Goal: Transaction & Acquisition: Book appointment/travel/reservation

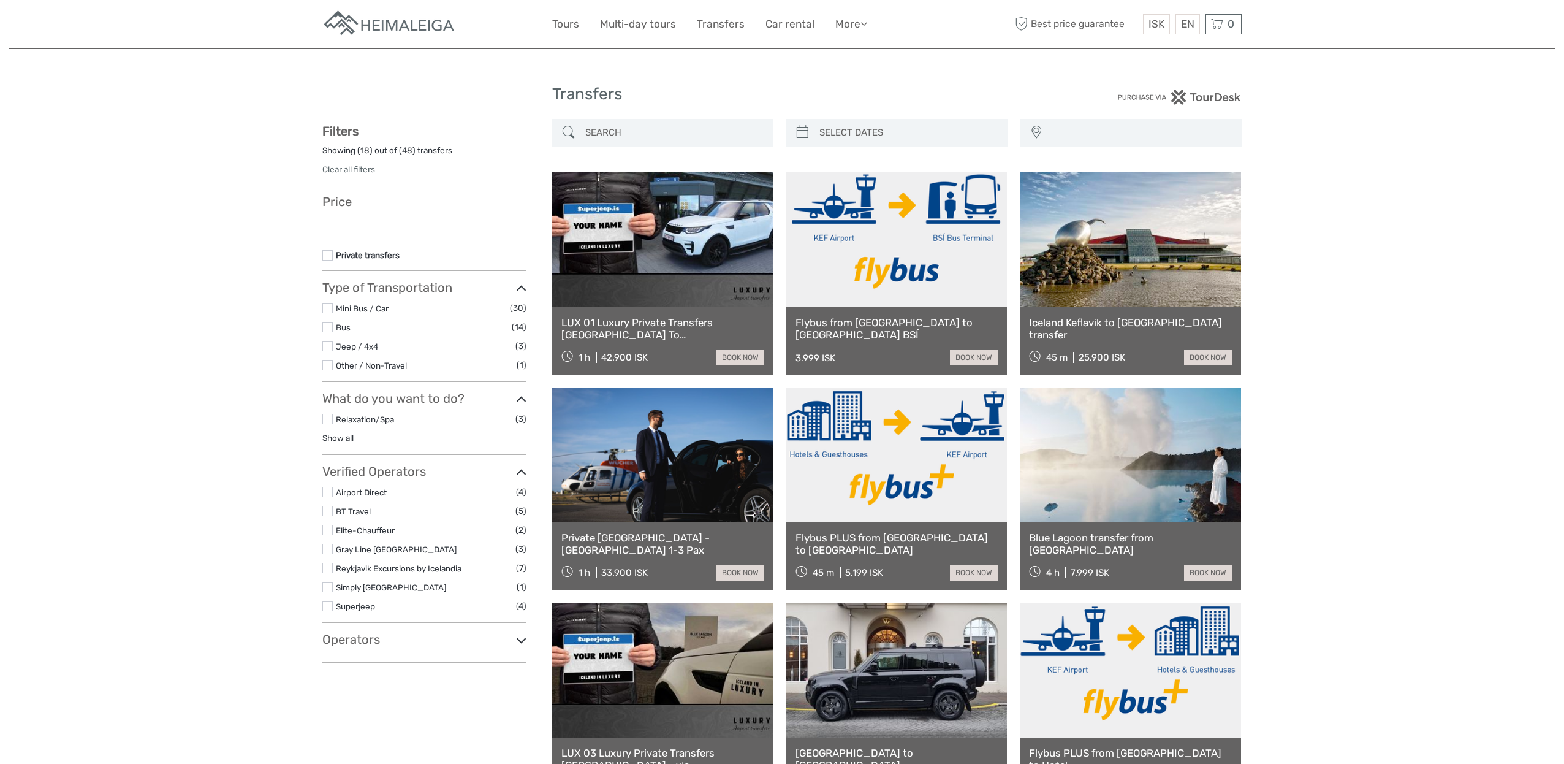
select select
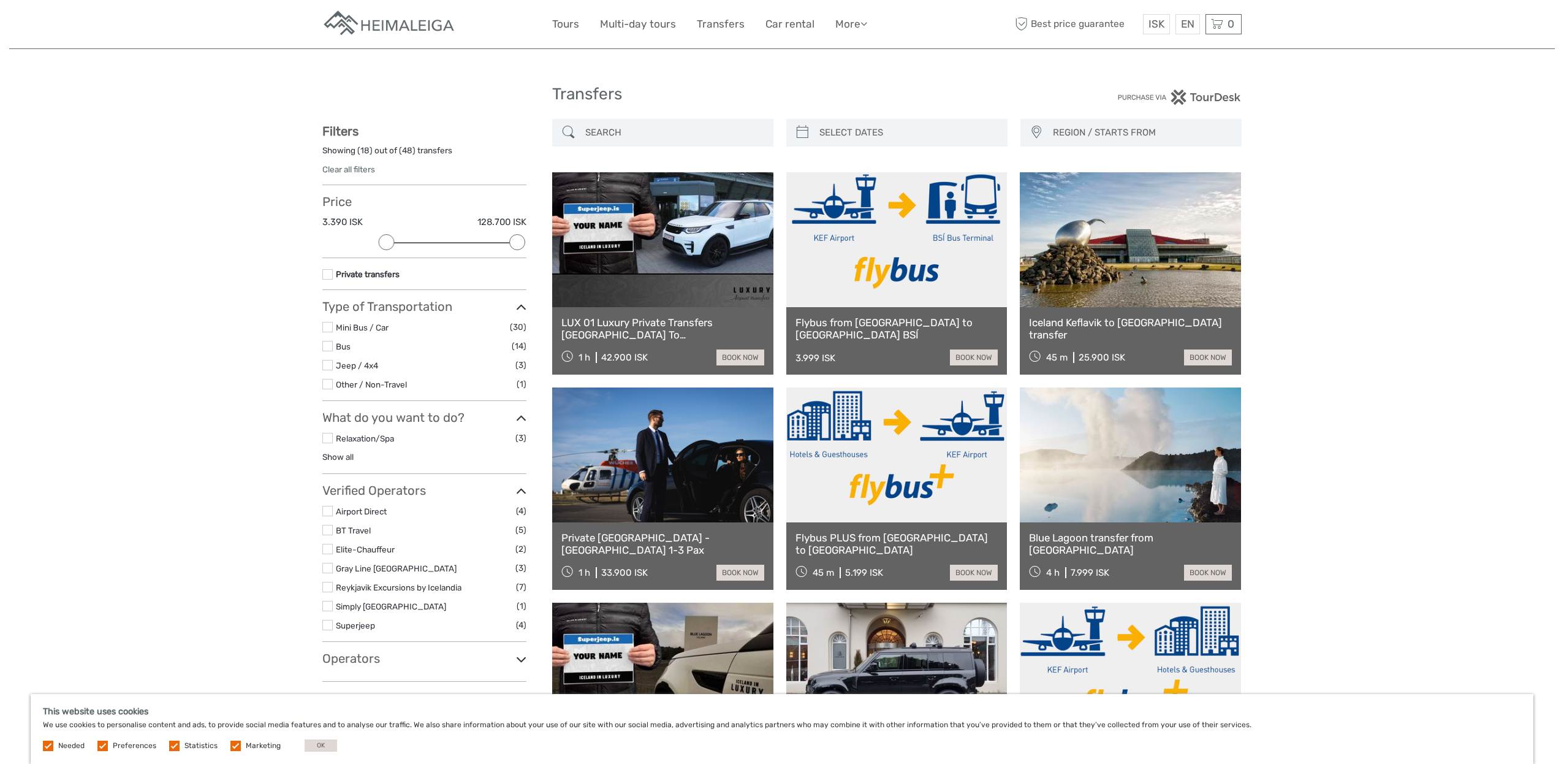
click at [1127, 322] on link "Iceland Keflavik to [GEOGRAPHIC_DATA] transfer" at bounding box center [1130, 328] width 203 height 25
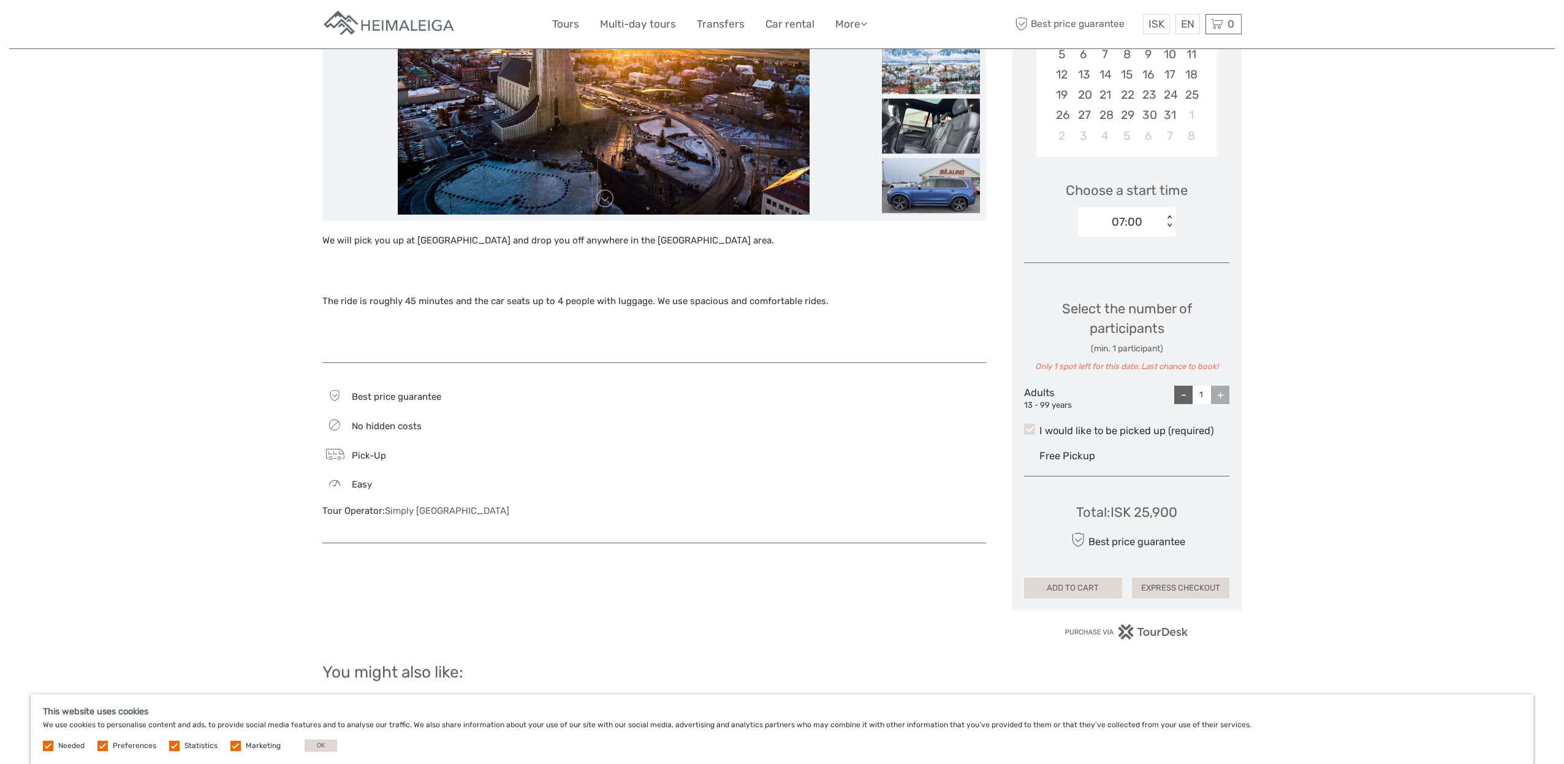
scroll to position [290, 0]
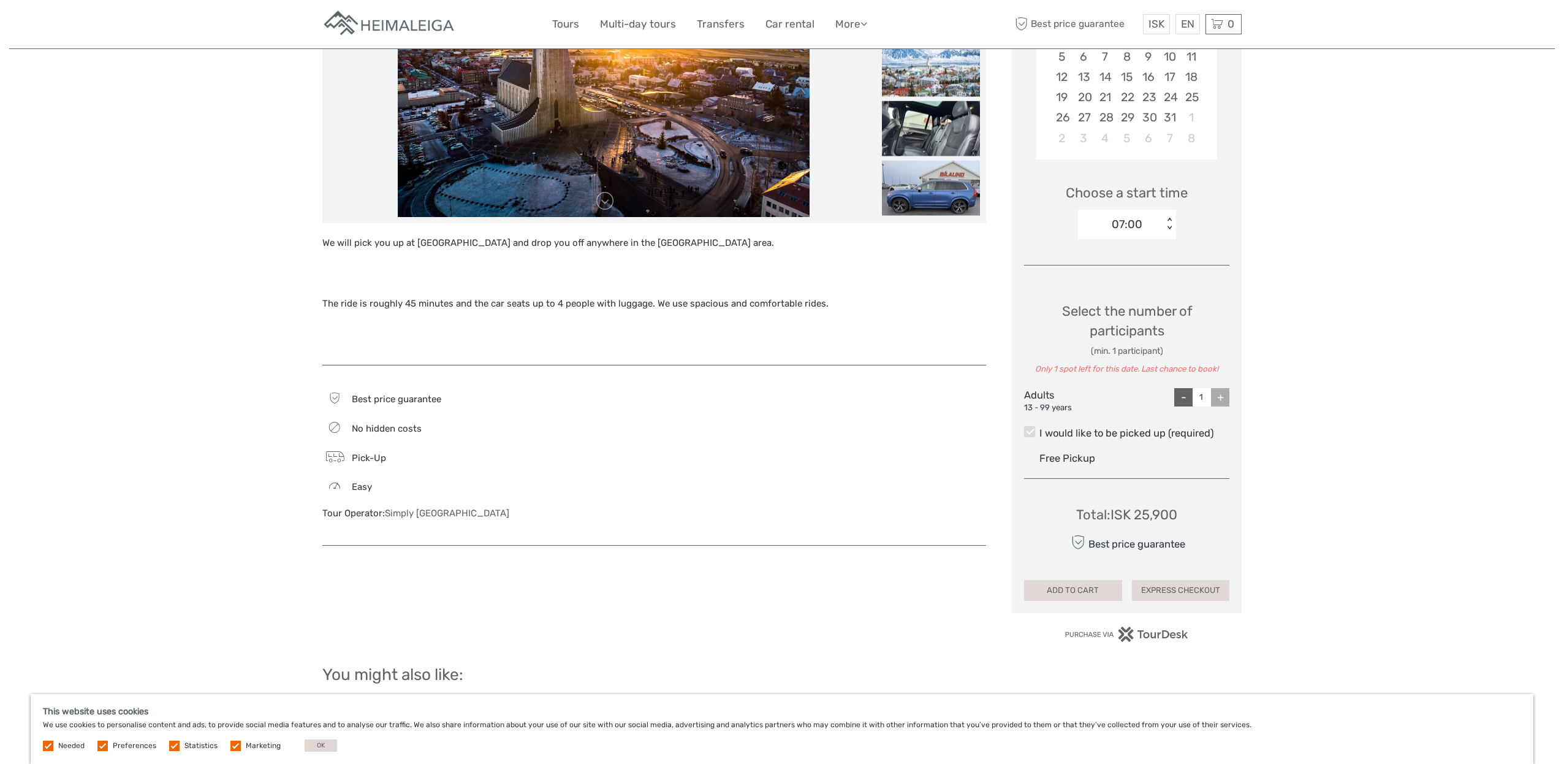
click at [1227, 397] on div "+" at bounding box center [1220, 397] width 18 height 18
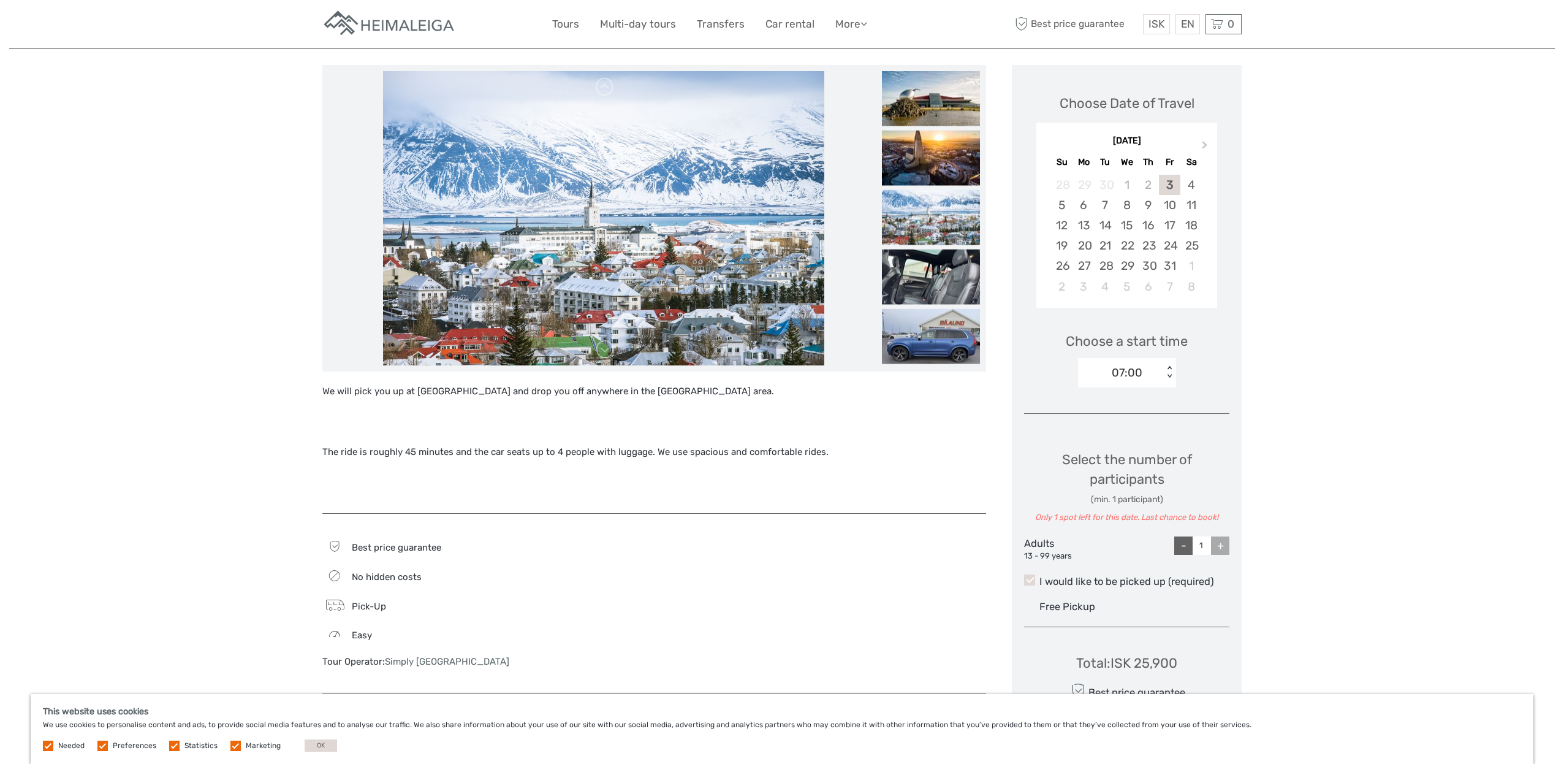
scroll to position [140, 0]
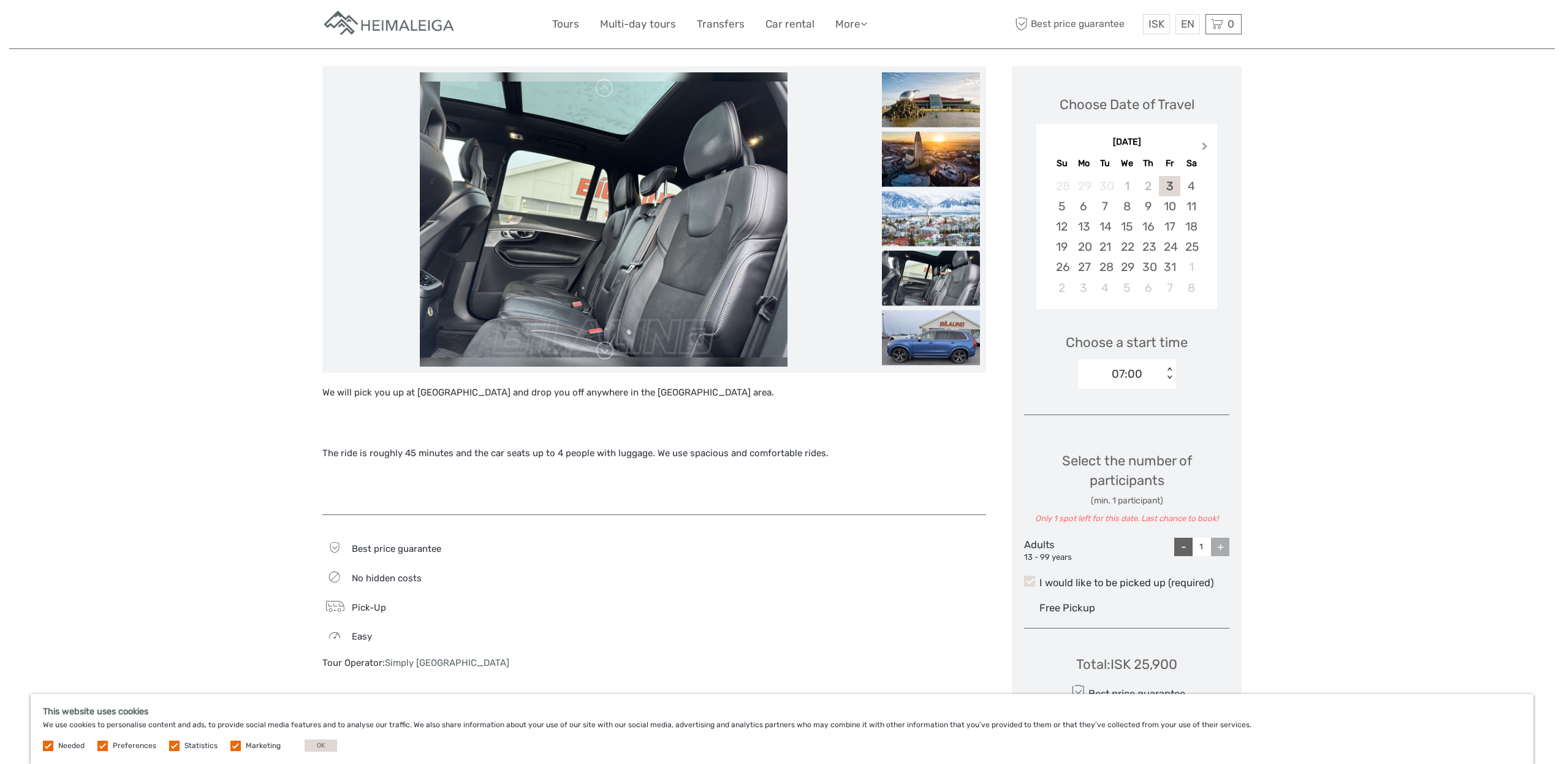
click at [1205, 145] on span "Next Month" at bounding box center [1205, 149] width 0 height 18
click at [1122, 267] on div "26" at bounding box center [1126, 267] width 21 height 20
click at [1131, 367] on div "00:00" at bounding box center [1127, 374] width 32 height 16
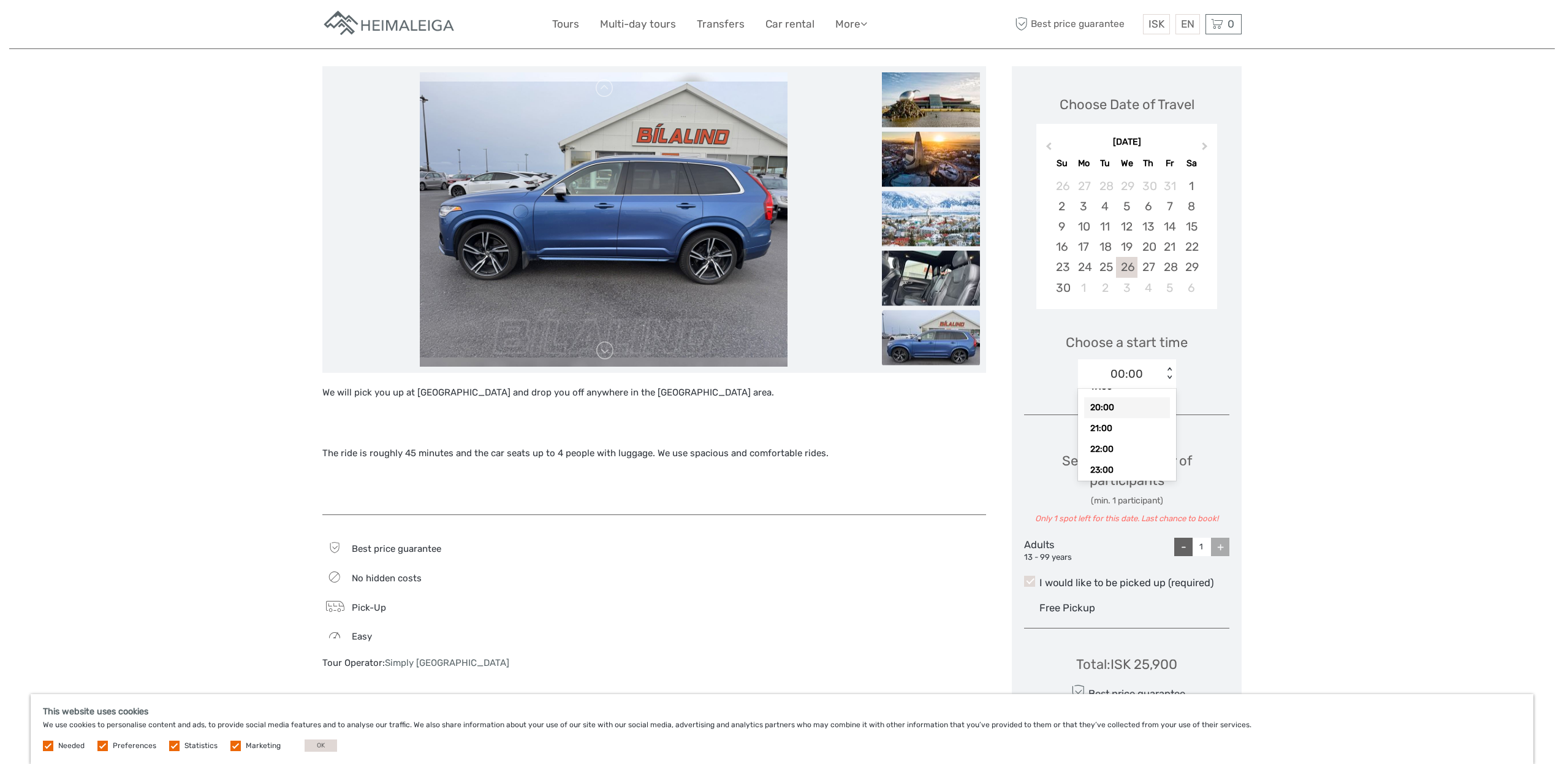
click at [1128, 398] on div "20:00" at bounding box center [1127, 407] width 86 height 21
click at [1142, 384] on div "20:00 < >" at bounding box center [1127, 373] width 98 height 29
click at [1253, 405] on div "Region / Starts from: Capital Region Travel method: Mini Bus / Car 45 minutes V…" at bounding box center [782, 498] width 1546 height 1277
click at [1214, 551] on div "+" at bounding box center [1220, 547] width 18 height 18
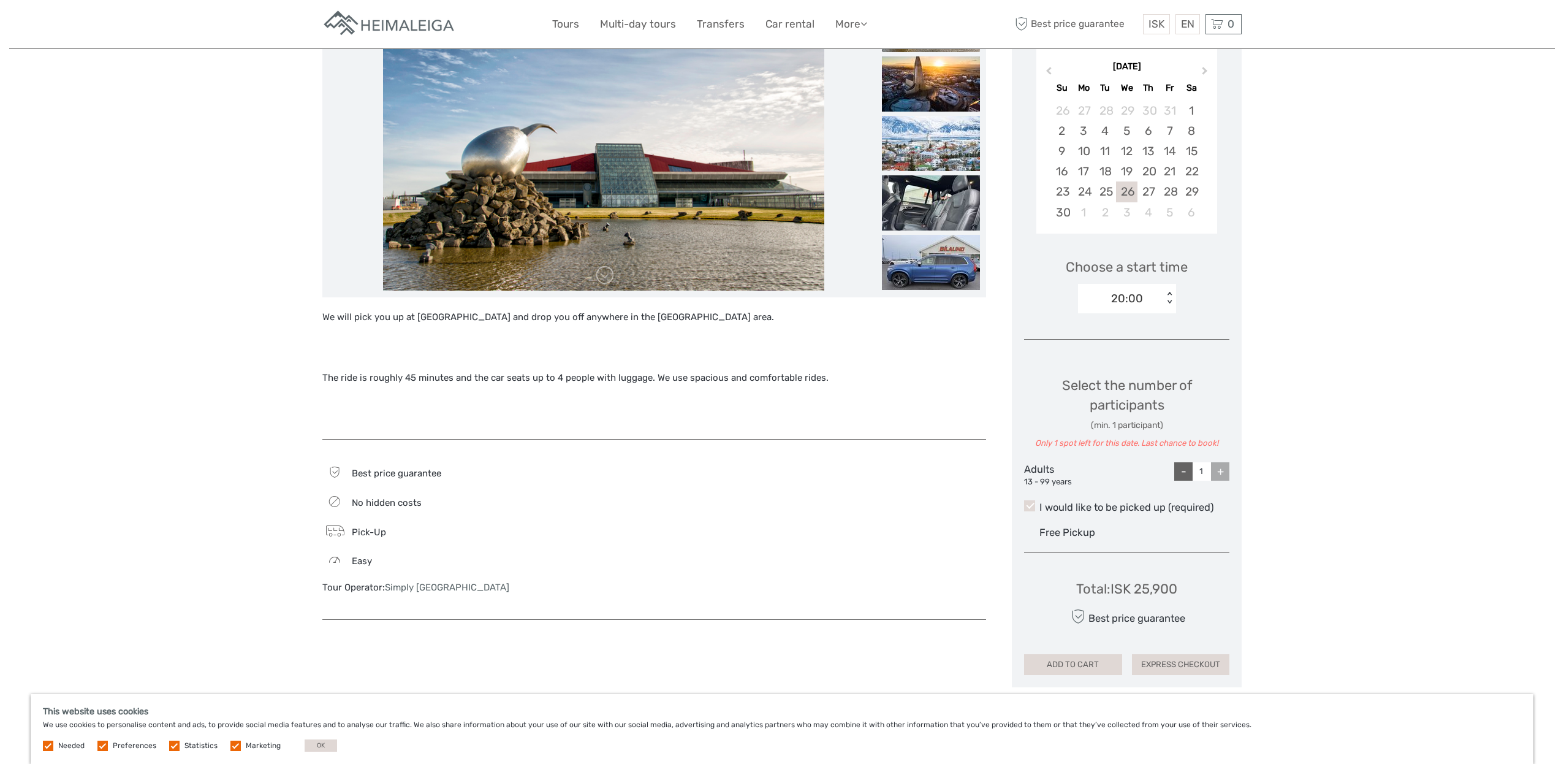
scroll to position [210, 0]
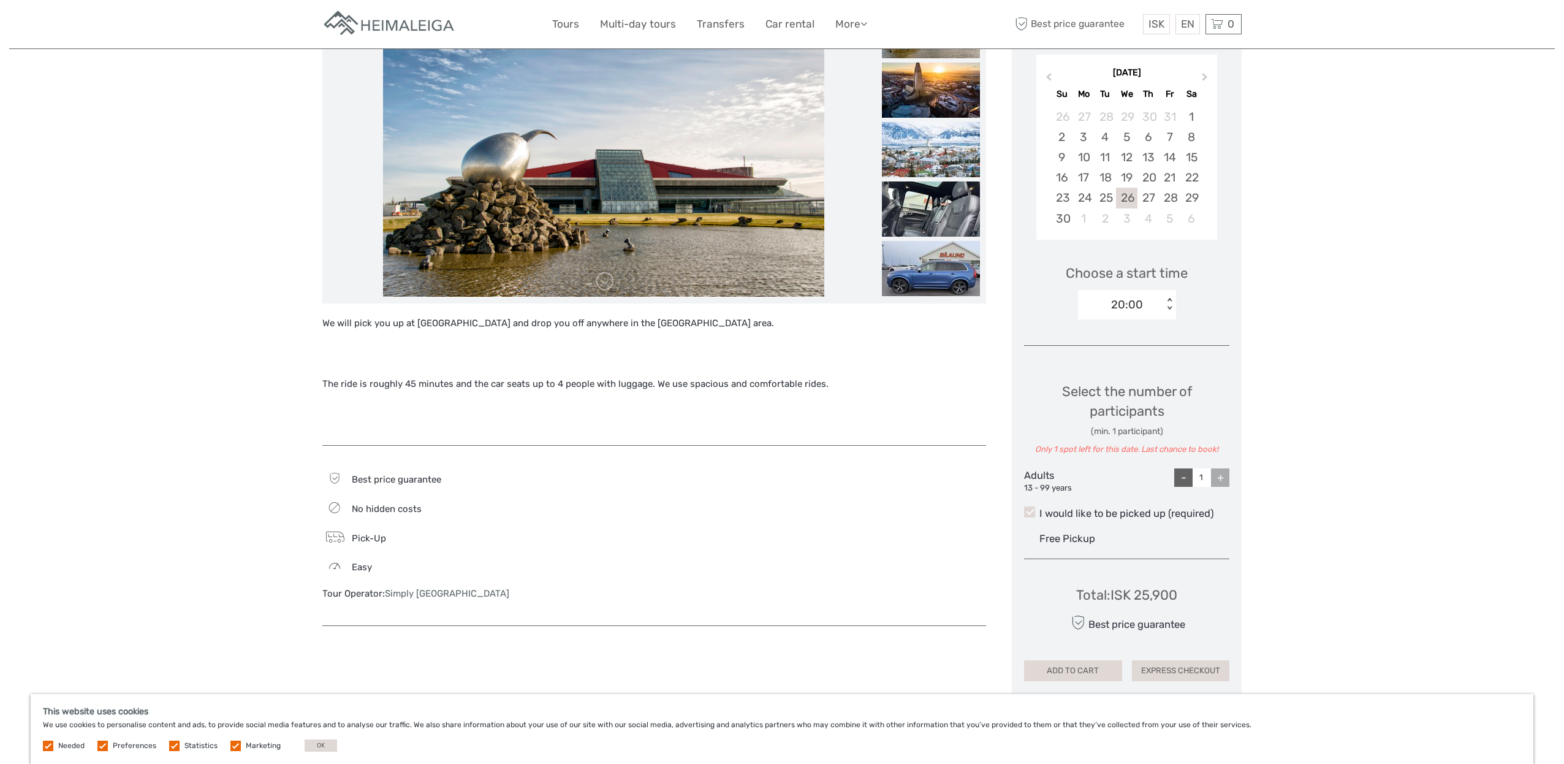
click at [1036, 514] on label "I would like to be picked up (required)" at bounding box center [1126, 513] width 205 height 15
click at [1040, 509] on input "I would like to be picked up (required)" at bounding box center [1040, 509] width 0 height 0
click at [1183, 477] on div "-" at bounding box center [1183, 477] width 18 height 18
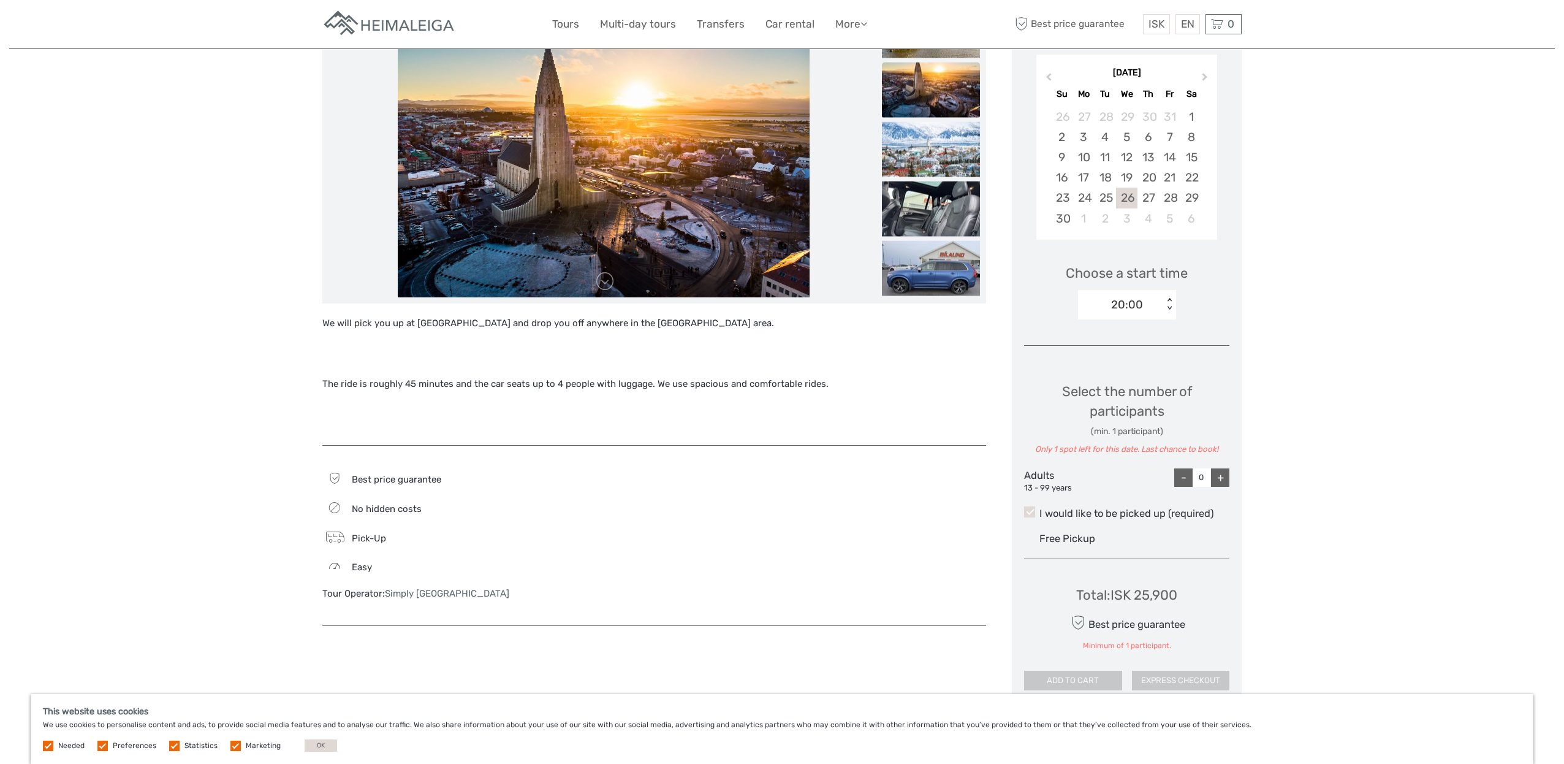
click at [1222, 481] on div "+" at bounding box center [1220, 477] width 18 height 18
type input "1"
click at [1222, 481] on div "+" at bounding box center [1220, 477] width 18 height 18
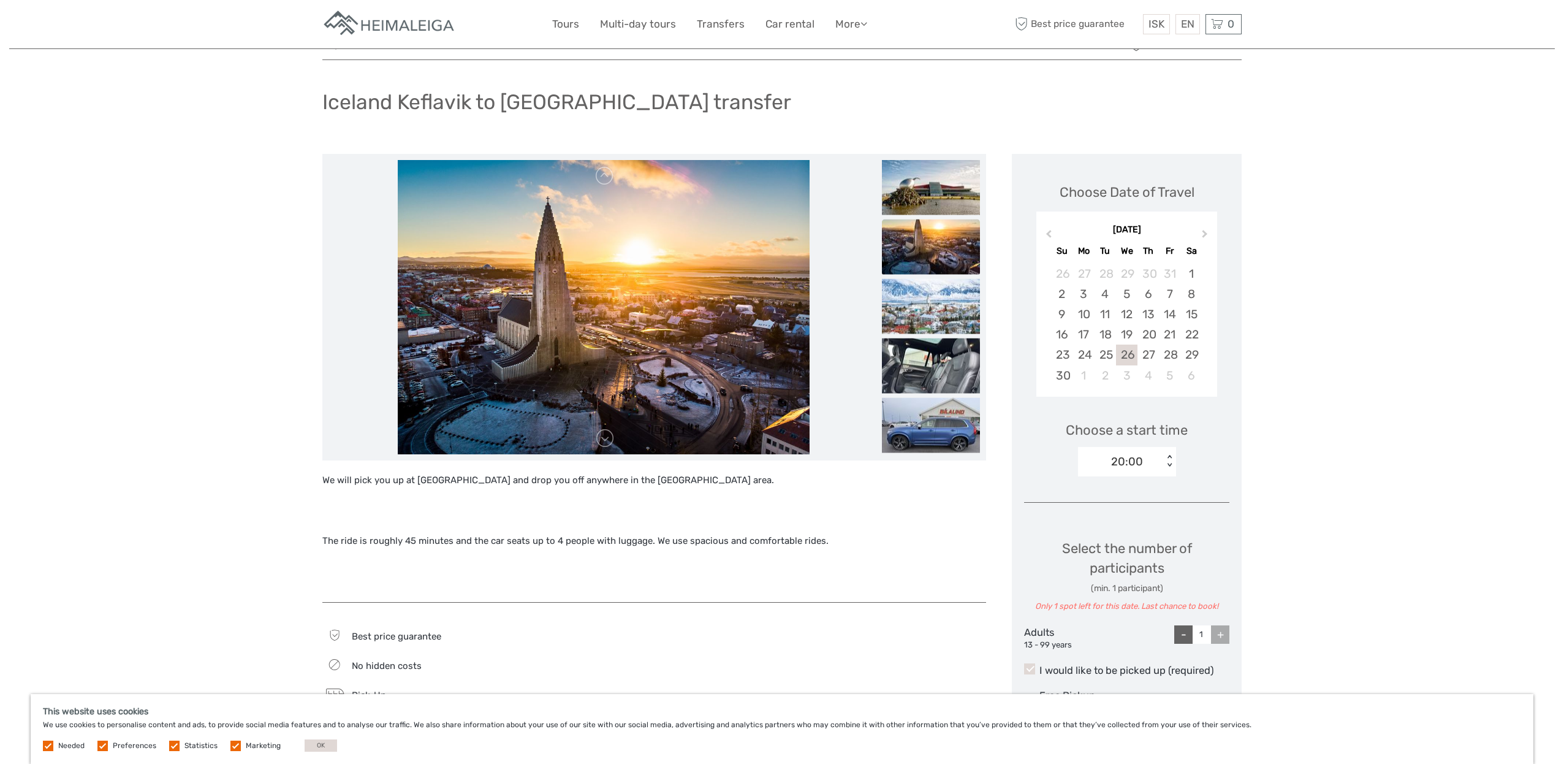
scroll to position [0, 0]
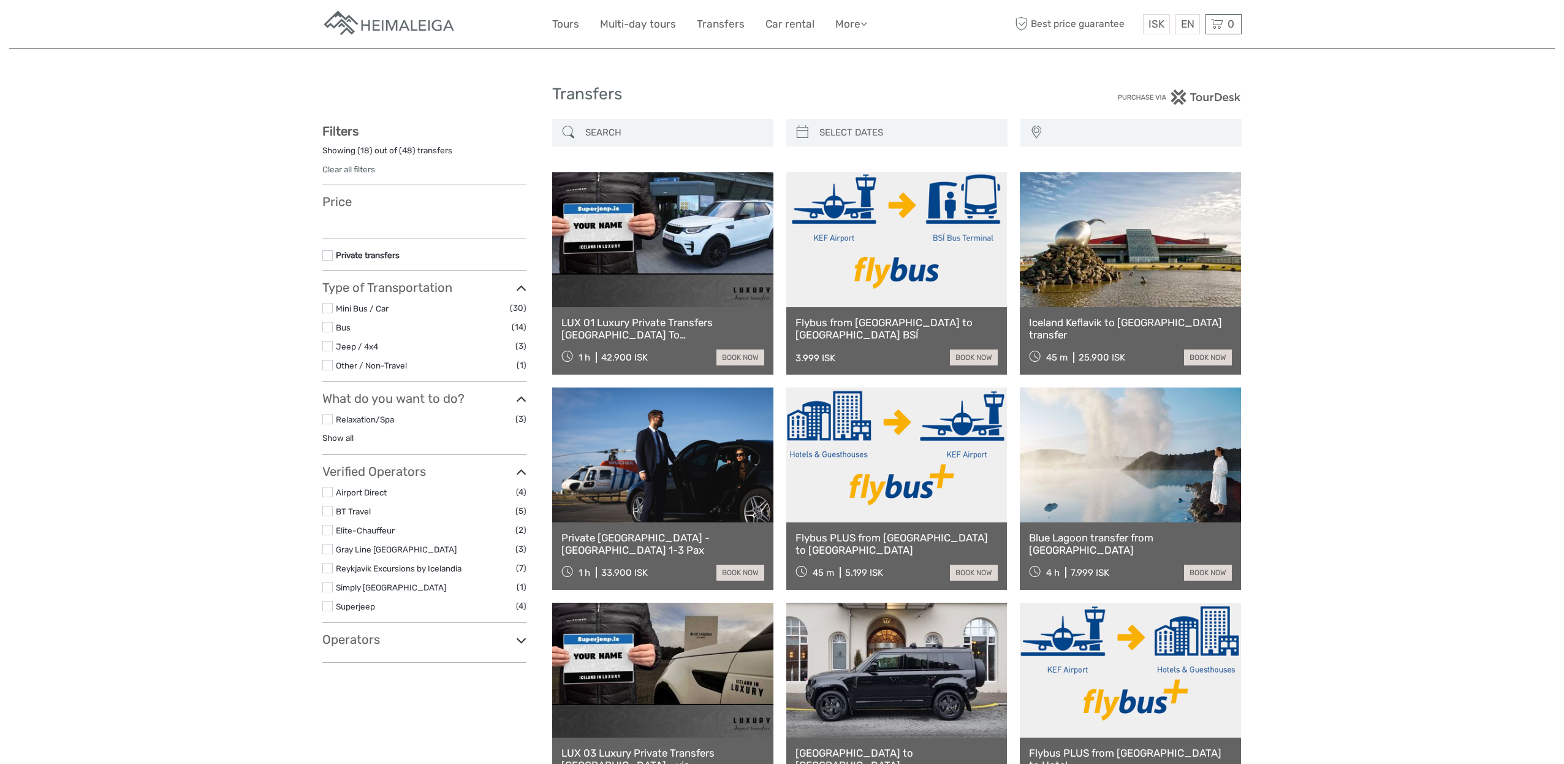
select select
